Goal: Navigation & Orientation: Find specific page/section

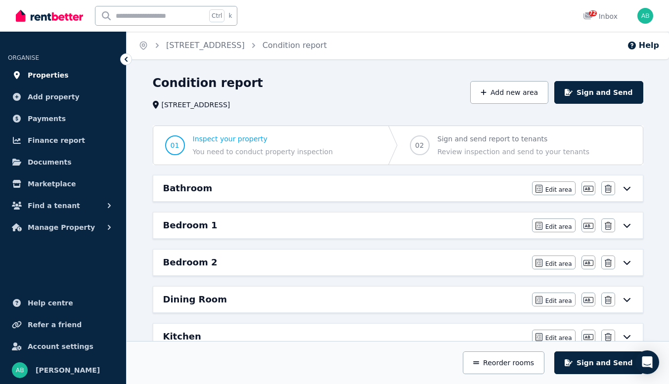
click at [44, 81] on span "Properties" at bounding box center [48, 75] width 41 height 12
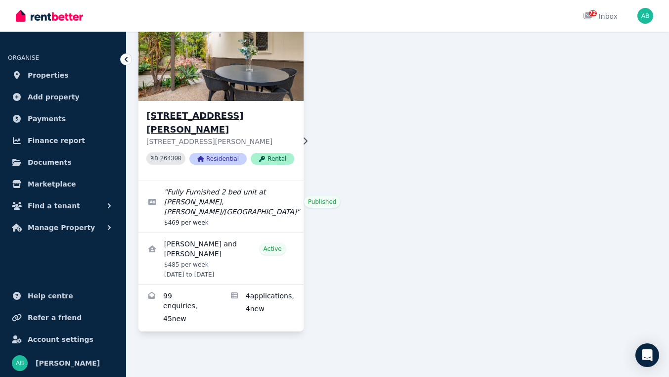
scroll to position [1978, 0]
click at [204, 110] on h3 "[STREET_ADDRESS][PERSON_NAME]" at bounding box center [220, 123] width 148 height 28
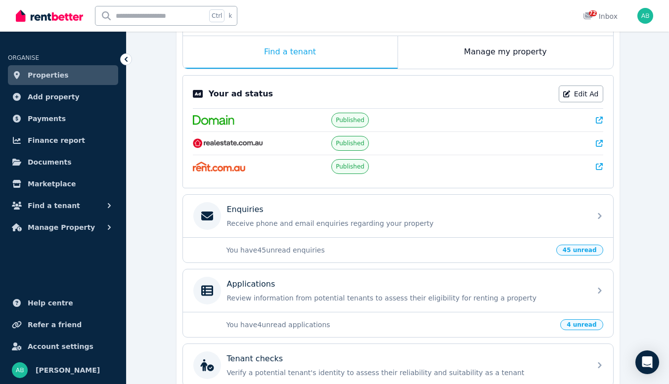
scroll to position [148, 0]
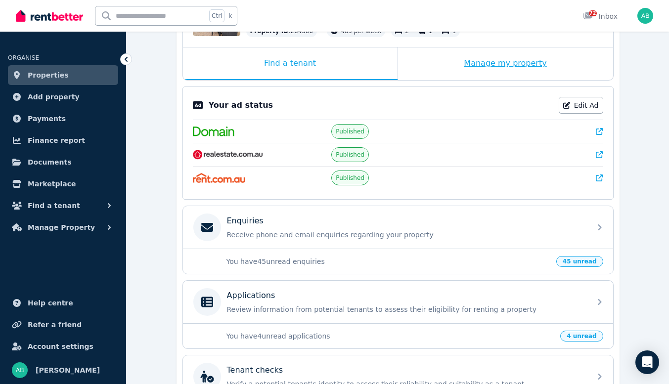
click at [510, 80] on div "Manage my property" at bounding box center [505, 63] width 215 height 33
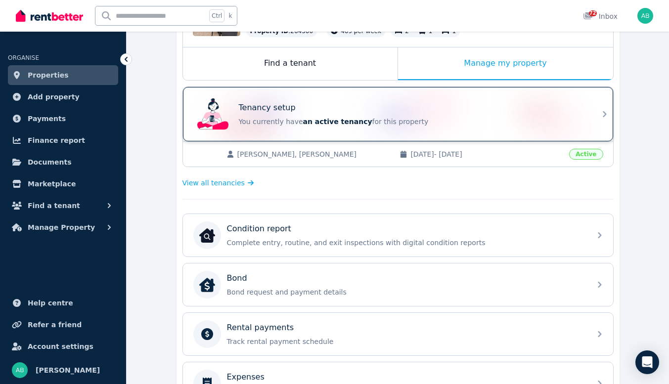
click at [440, 114] on div "Tenancy setup" at bounding box center [412, 108] width 346 height 12
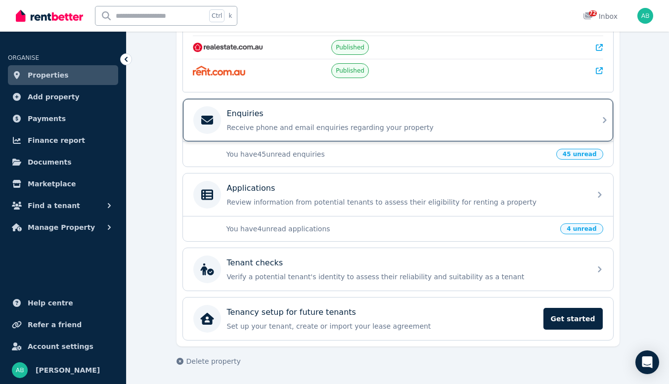
scroll to position [297, 0]
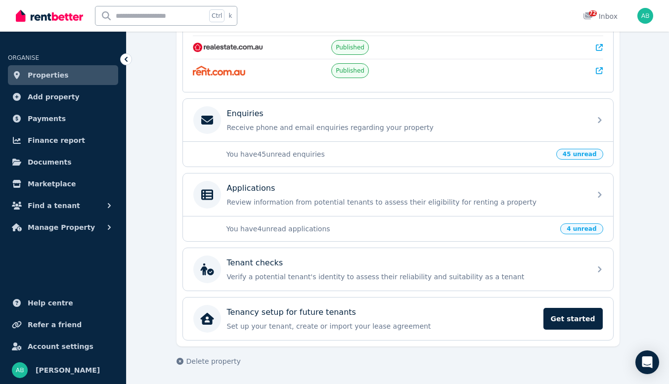
drag, startPoint x: 607, startPoint y: 216, endPoint x: 601, endPoint y: 214, distance: 6.6
click at [603, 160] on span "45 unread" at bounding box center [579, 154] width 47 height 11
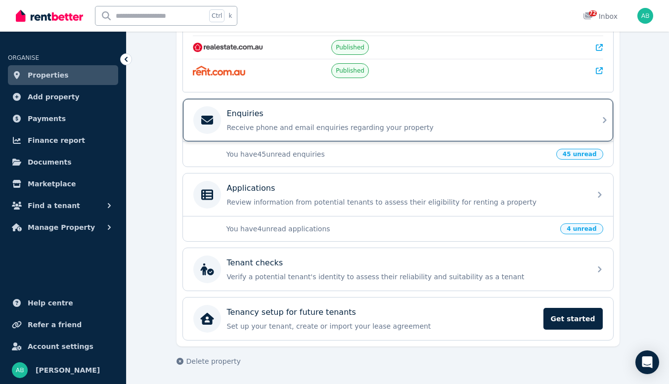
click at [255, 120] on p "Enquiries" at bounding box center [245, 114] width 37 height 12
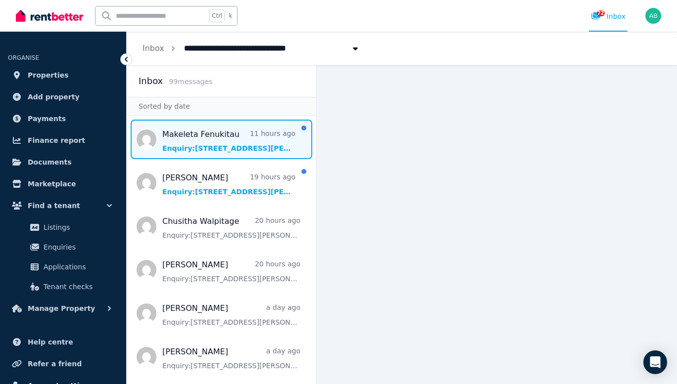
click at [226, 159] on span "Message list" at bounding box center [221, 140] width 189 height 40
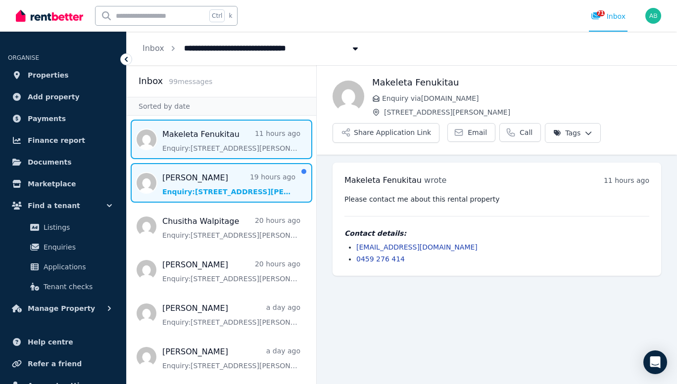
click at [249, 203] on span "Message list" at bounding box center [221, 183] width 189 height 40
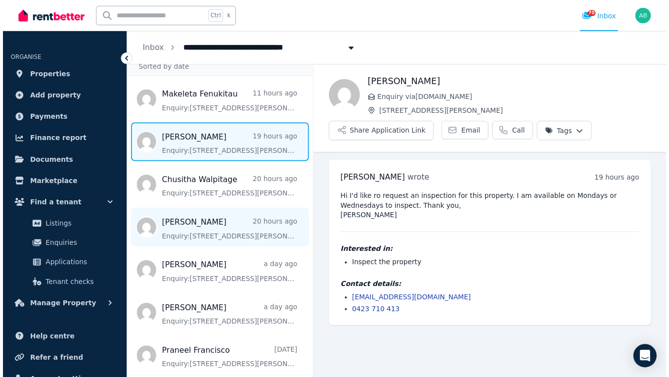
scroll to position [49, 0]
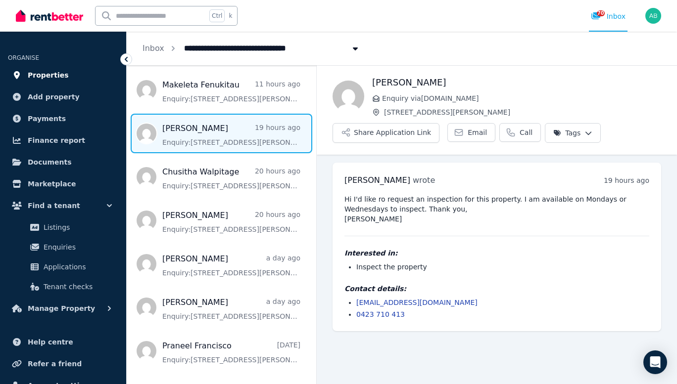
click at [60, 81] on span "Properties" at bounding box center [48, 75] width 41 height 12
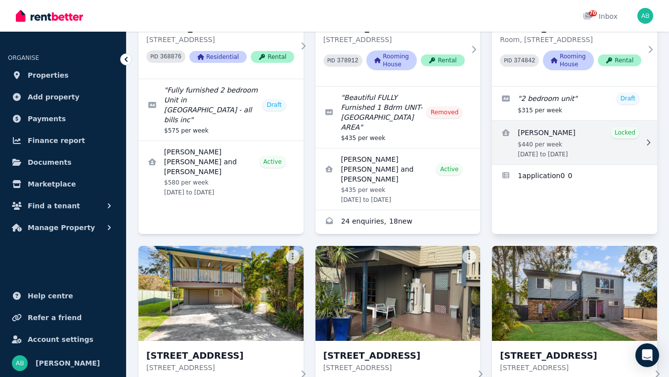
scroll to position [148, 0]
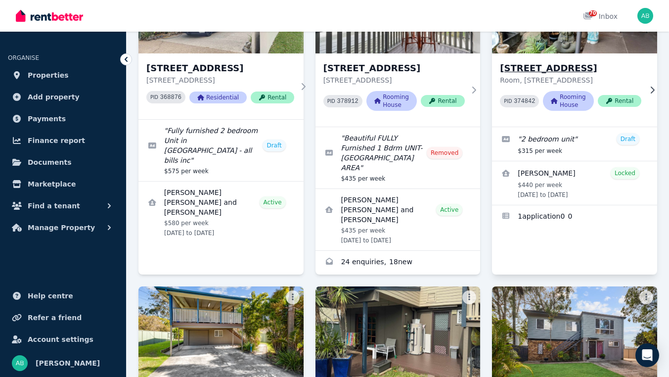
click at [575, 75] on h3 "[STREET_ADDRESS]" at bounding box center [570, 68] width 141 height 14
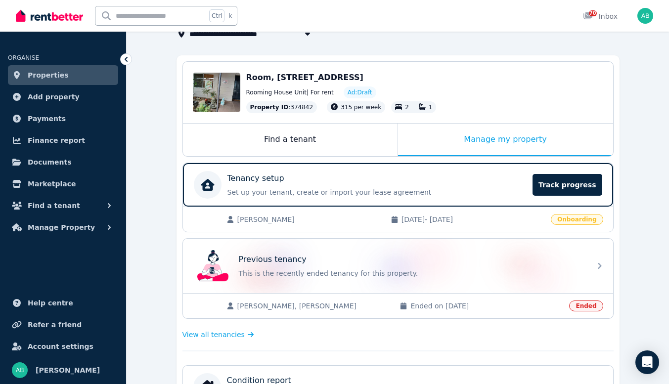
scroll to position [148, 0]
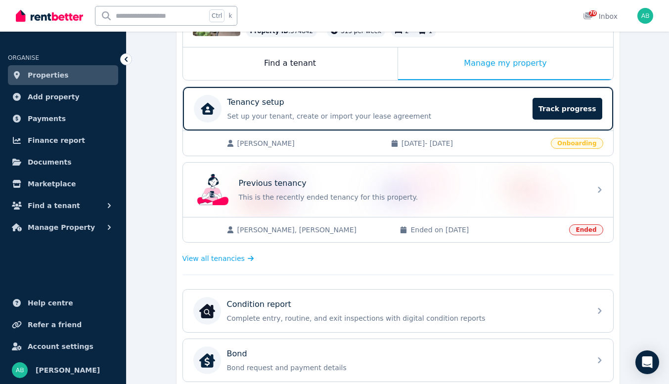
click at [587, 149] on span "Onboarding" at bounding box center [577, 143] width 52 height 11
click at [573, 120] on span "Track progress" at bounding box center [567, 109] width 69 height 22
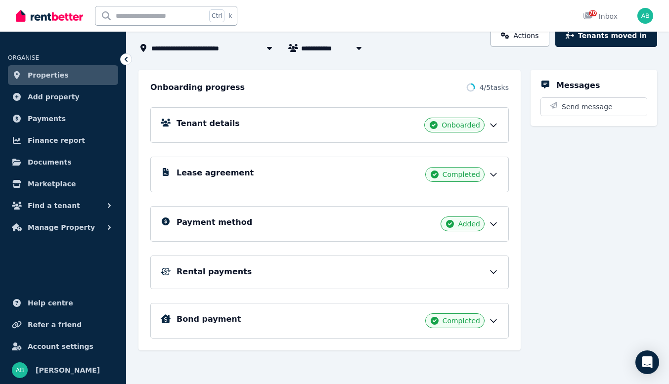
scroll to position [186, 0]
click at [489, 267] on icon at bounding box center [494, 272] width 10 height 10
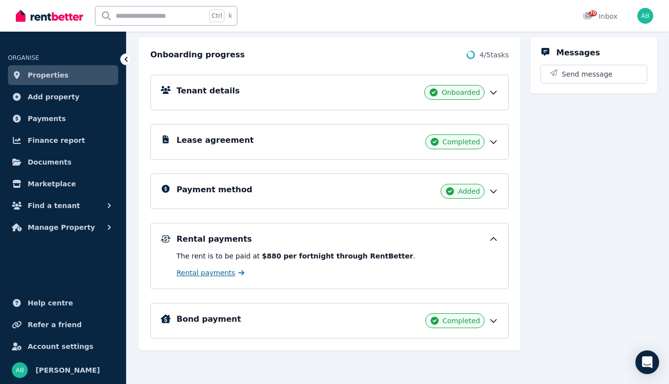
click at [235, 278] on span "Rental payments" at bounding box center [206, 273] width 59 height 10
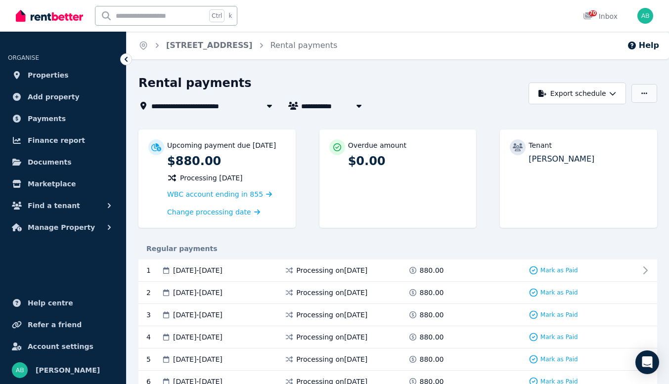
click at [642, 103] on button "button" at bounding box center [645, 93] width 26 height 19
click at [53, 81] on span "Properties" at bounding box center [48, 75] width 41 height 12
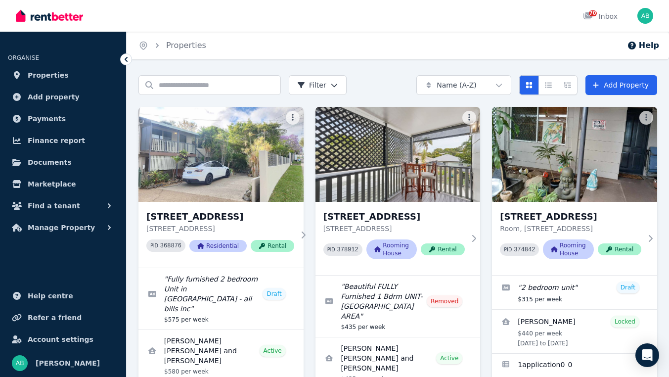
scroll to position [329, 0]
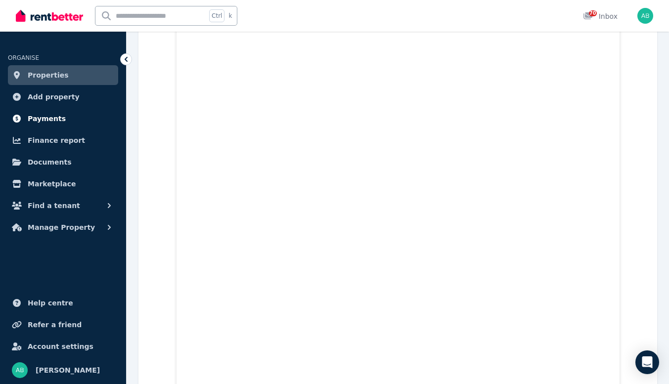
scroll to position [1321, 0]
click at [45, 81] on span "Properties" at bounding box center [48, 75] width 41 height 12
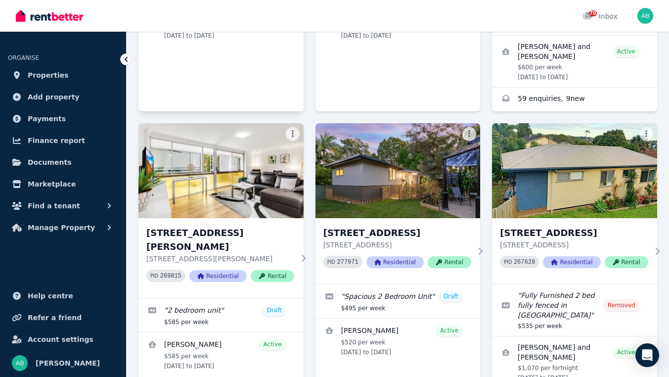
scroll to position [692, 0]
